Goal: Check status: Check status

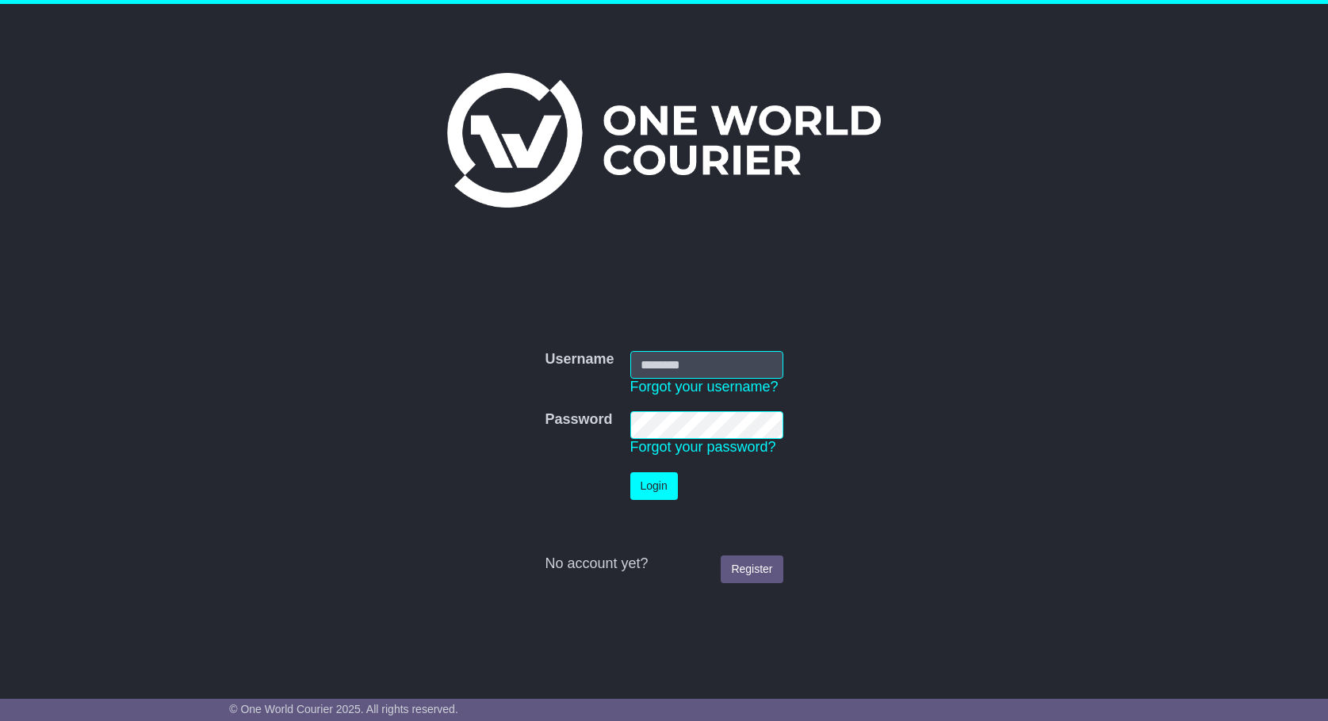
click at [660, 366] on input "Username" at bounding box center [706, 365] width 153 height 28
type input "**********"
click at [666, 481] on button "Login" at bounding box center [654, 487] width 48 height 28
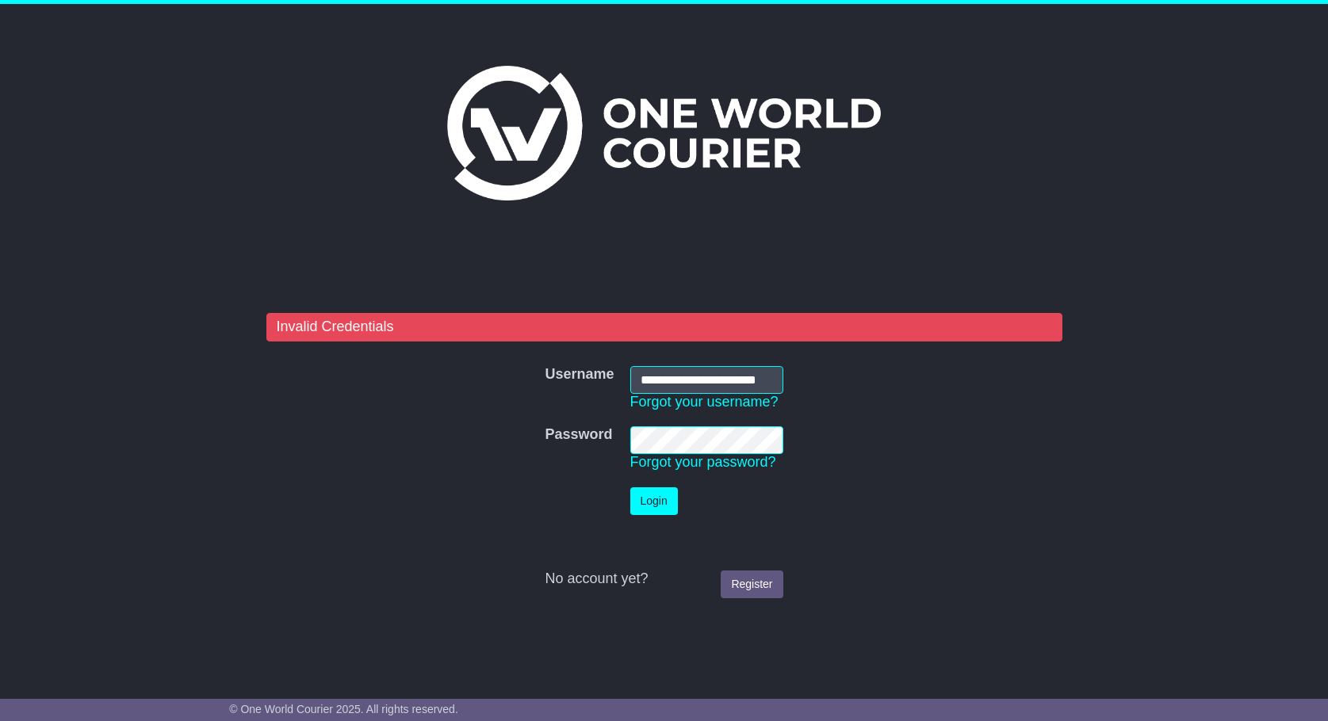
click at [626, 440] on td "Password Forgot your password?" at bounding box center [706, 449] width 169 height 61
click at [665, 505] on button "Login" at bounding box center [654, 502] width 48 height 28
click at [622, 442] on td "Password Forgot your password?" at bounding box center [706, 449] width 169 height 61
click at [664, 512] on button "Login" at bounding box center [654, 502] width 48 height 28
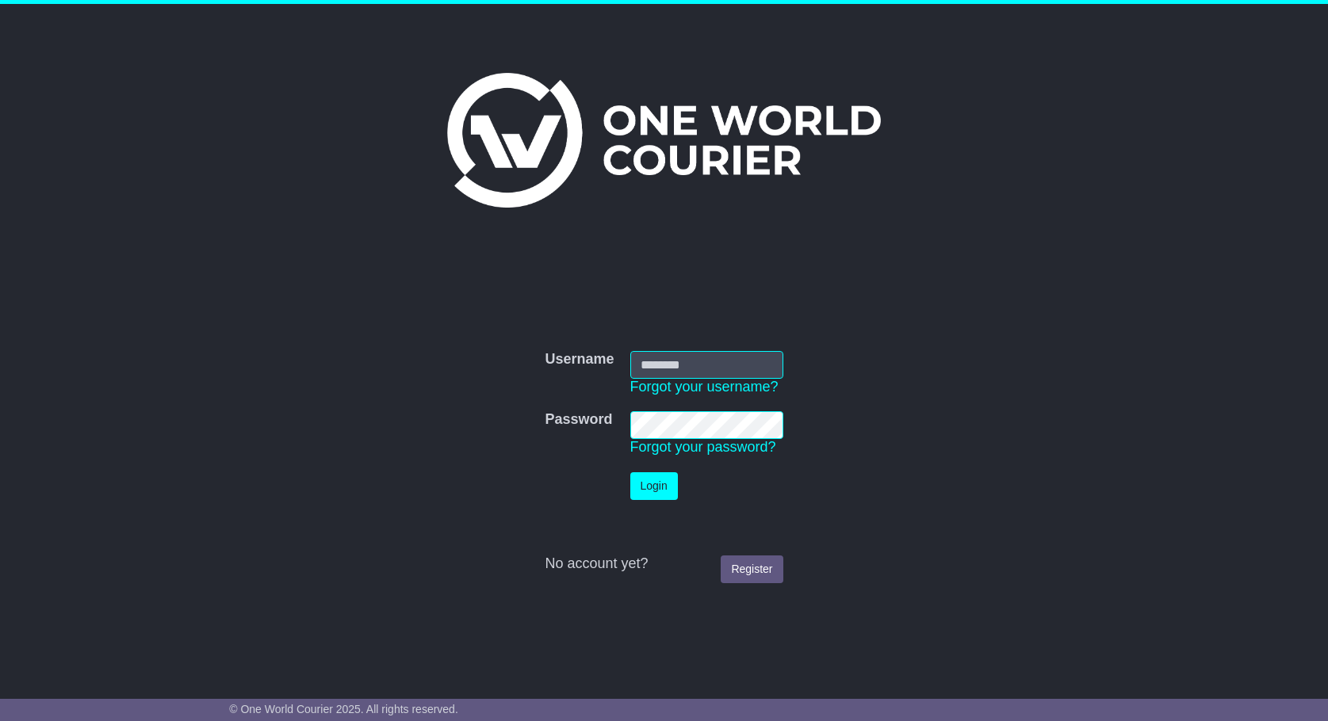
click at [664, 361] on input "Username" at bounding box center [706, 365] width 153 height 28
type input "**********"
click at [654, 491] on button "Login" at bounding box center [654, 487] width 48 height 28
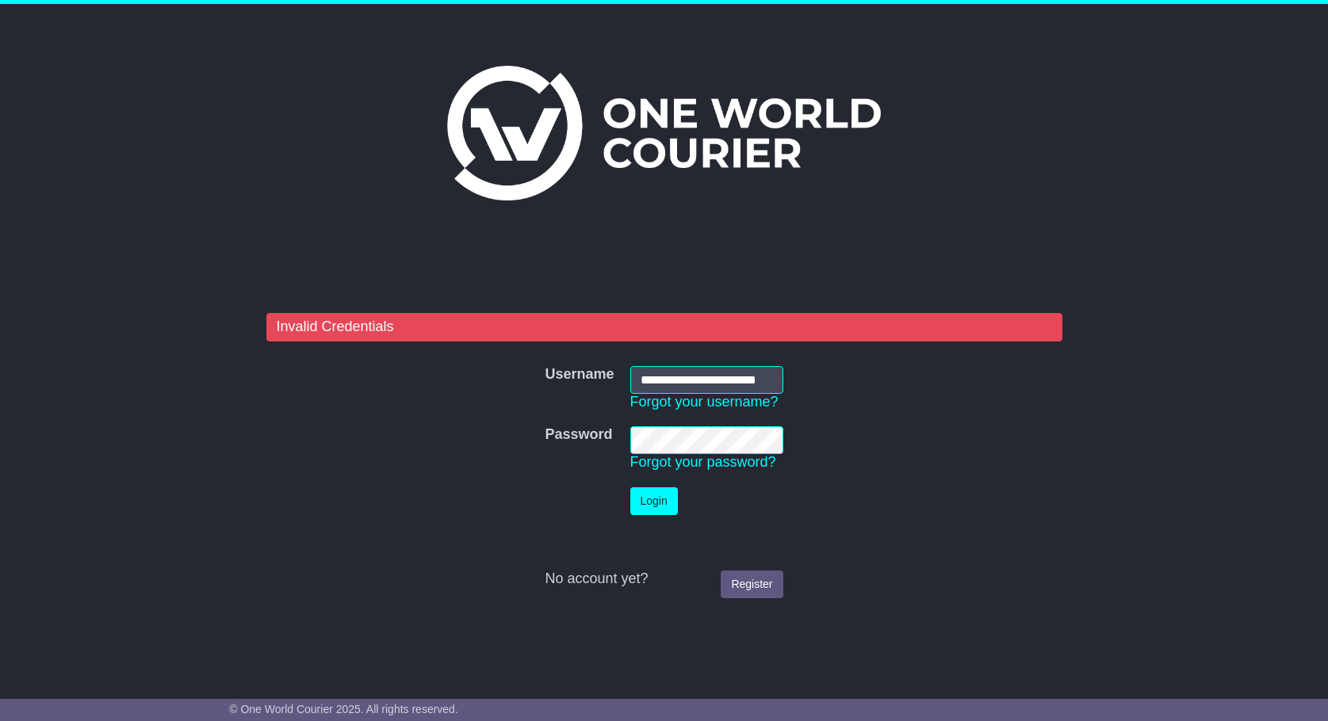
click at [603, 438] on tr "Password Password Forgot your password?" at bounding box center [664, 449] width 254 height 61
click at [643, 501] on button "Login" at bounding box center [654, 502] width 48 height 28
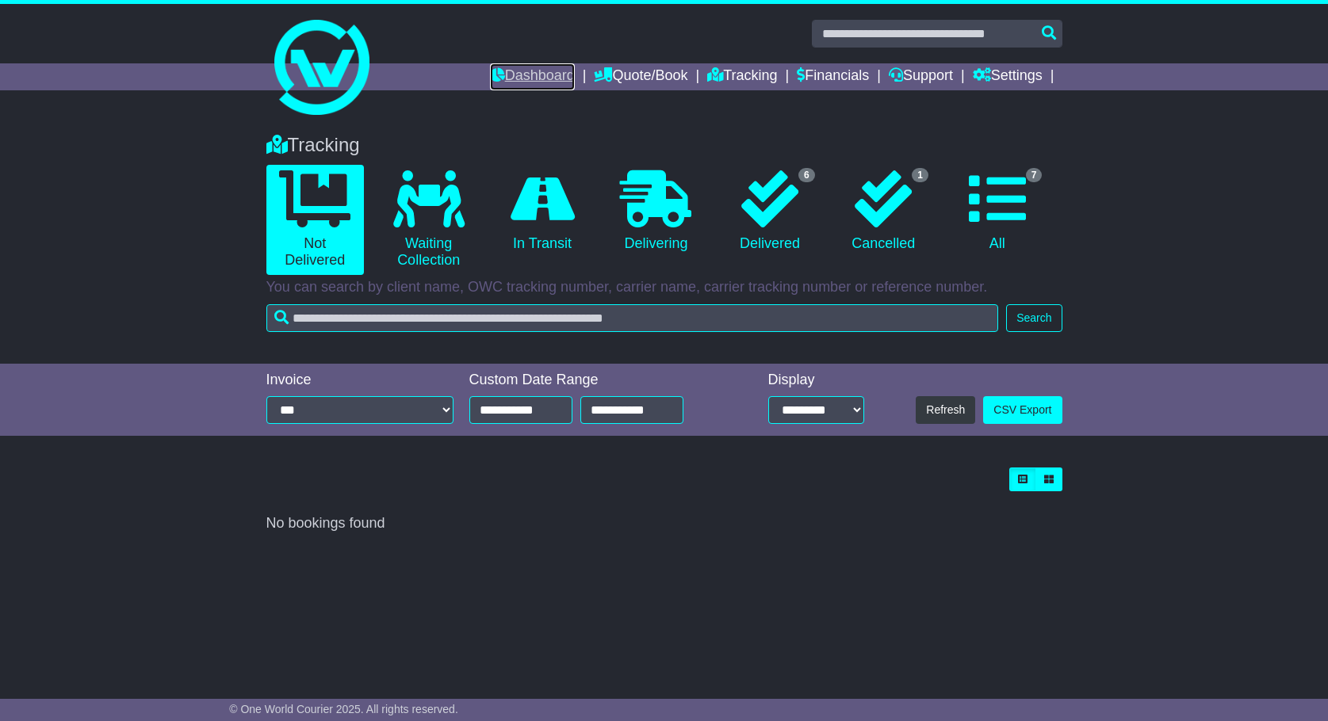
click at [552, 71] on link "Dashboard" at bounding box center [532, 76] width 85 height 27
